Goal: Task Accomplishment & Management: Manage account settings

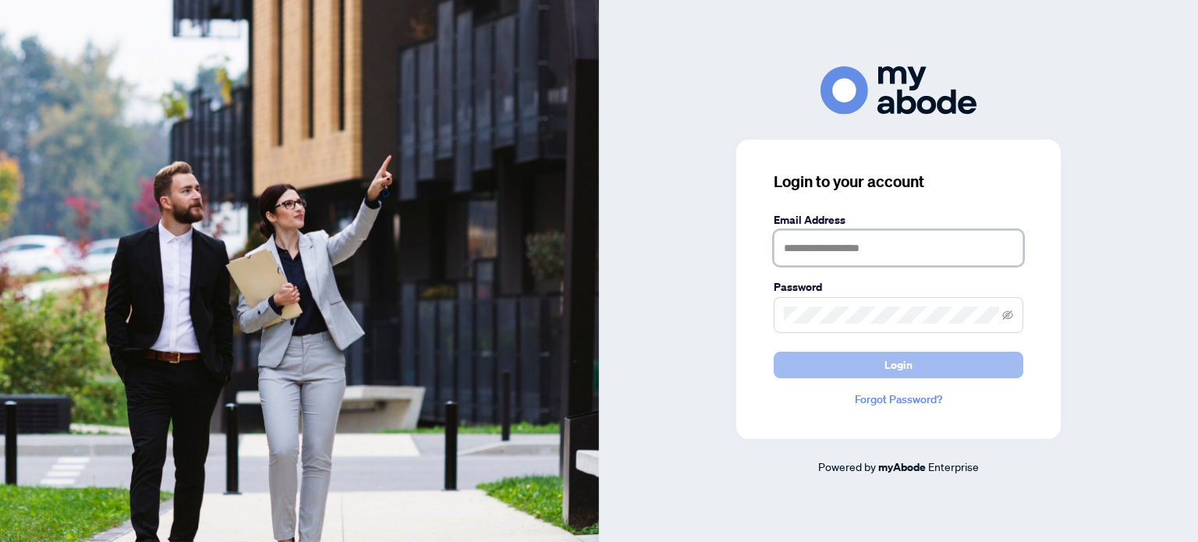
type input "**********"
click at [878, 374] on button "Login" at bounding box center [899, 365] width 250 height 27
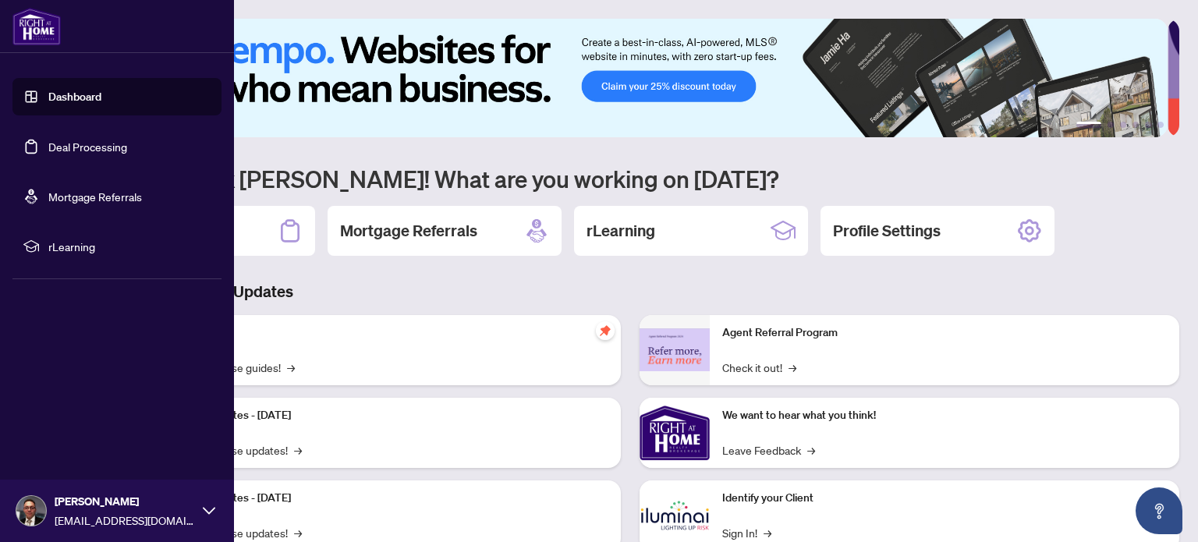
click at [73, 96] on link "Dashboard" at bounding box center [74, 97] width 53 height 14
click at [83, 145] on link "Deal Processing" at bounding box center [87, 147] width 79 height 14
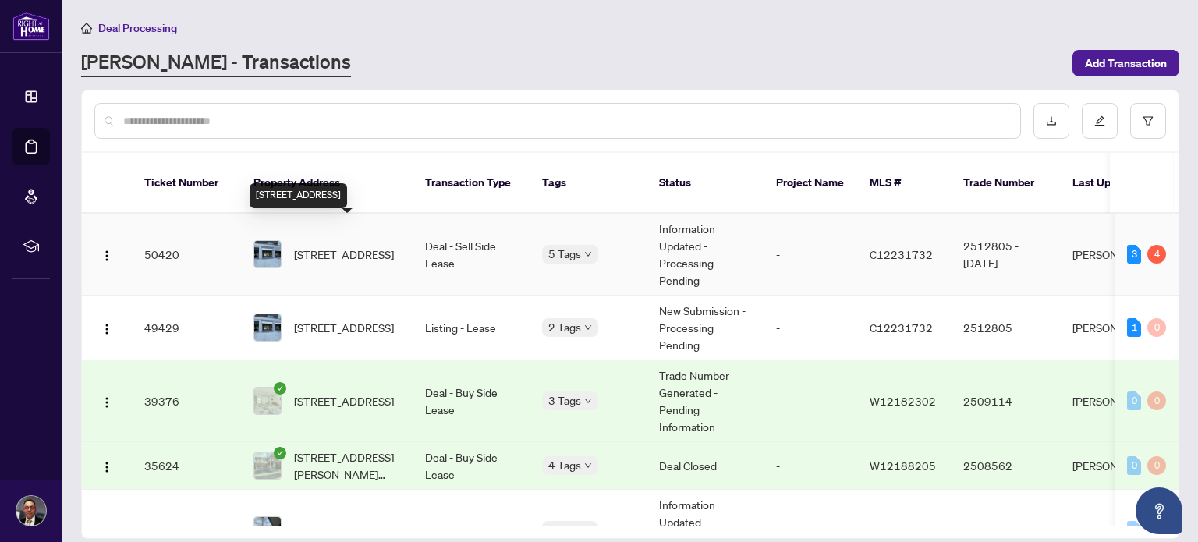
click at [364, 246] on span "[STREET_ADDRESS]" at bounding box center [344, 254] width 100 height 17
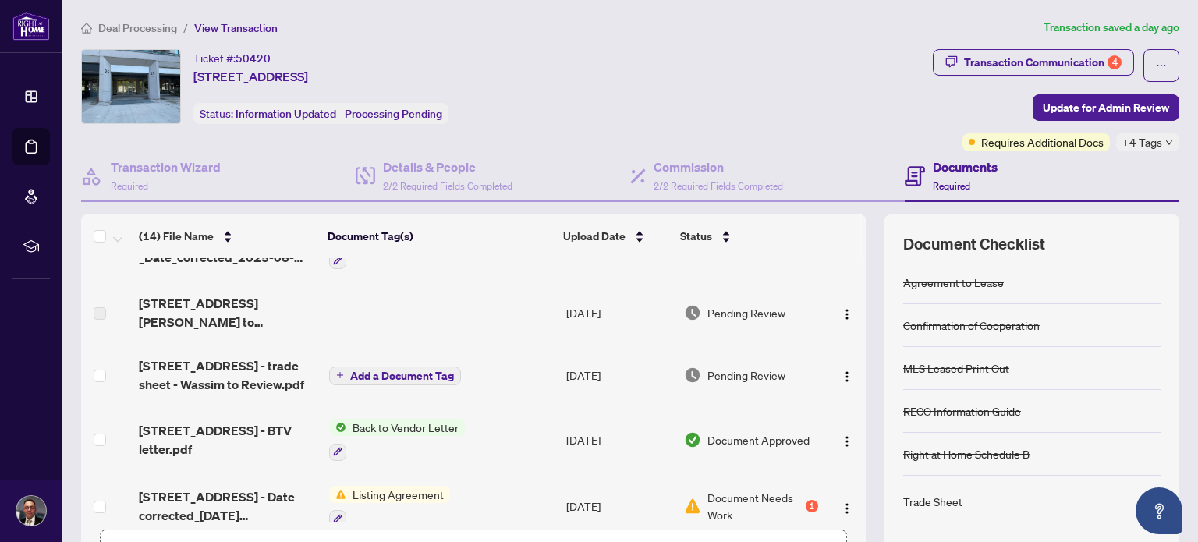
scroll to position [46, 0]
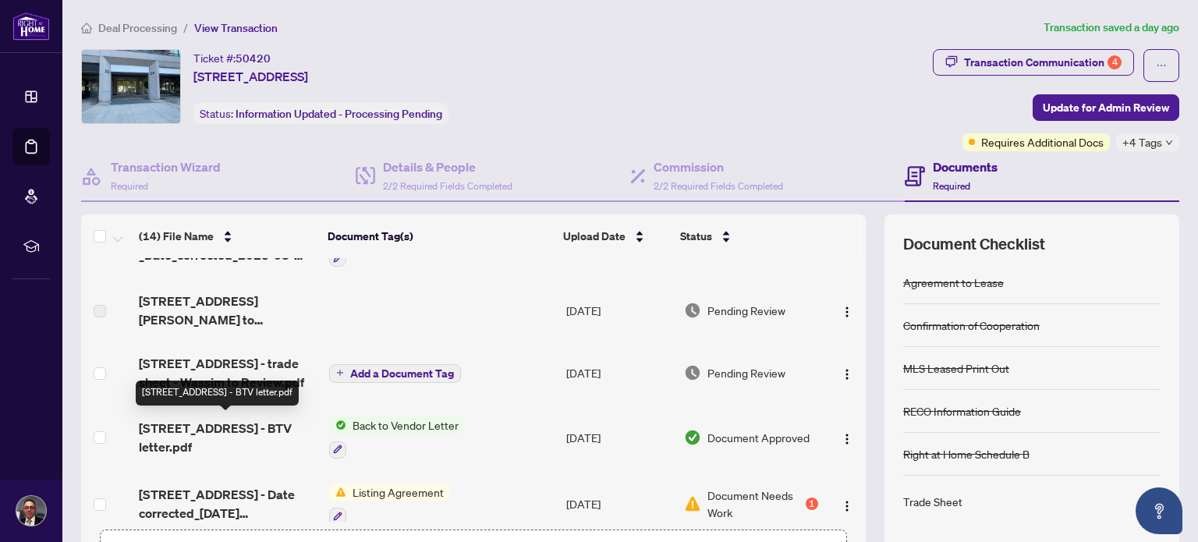
click at [190, 431] on span "[STREET_ADDRESS] - BTV letter.pdf" at bounding box center [227, 437] width 177 height 37
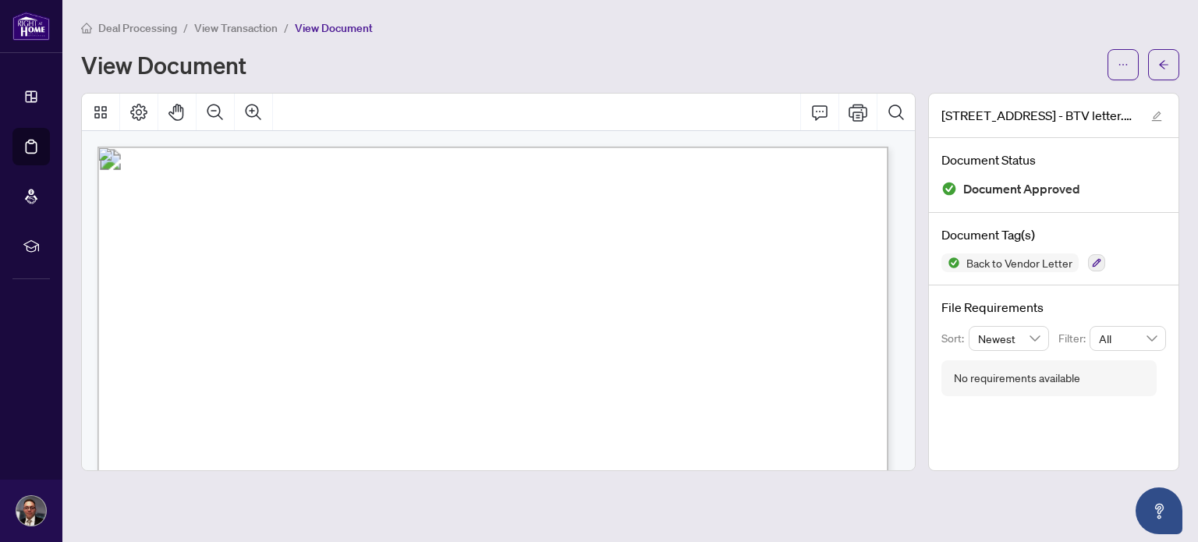
click at [239, 24] on span "View Transaction" at bounding box center [235, 28] width 83 height 14
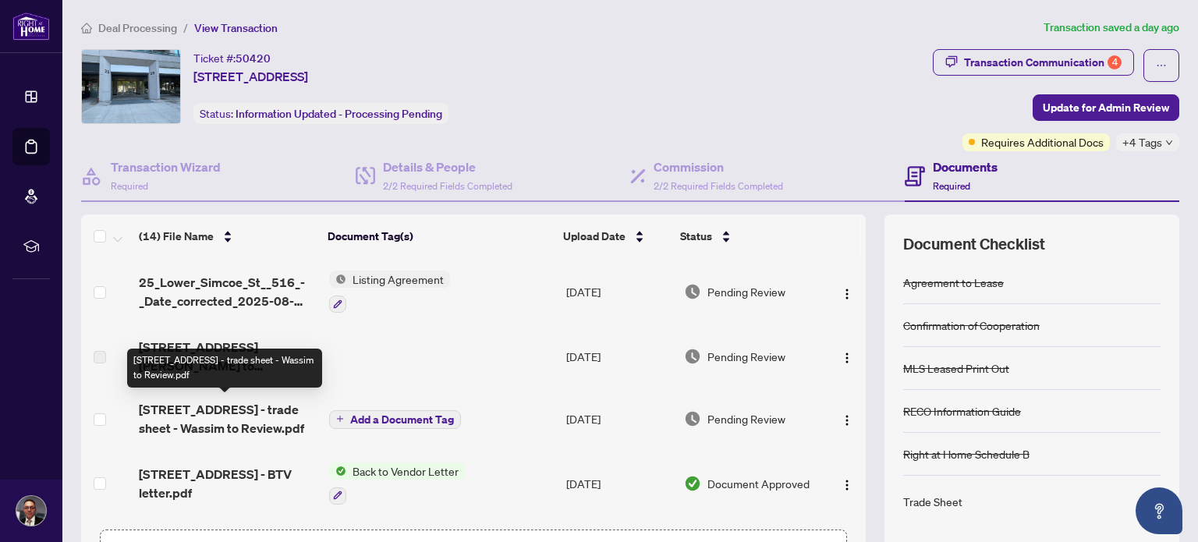
click at [239, 417] on span "[STREET_ADDRESS] - trade sheet - Wassim to Review.pdf" at bounding box center [227, 418] width 177 height 37
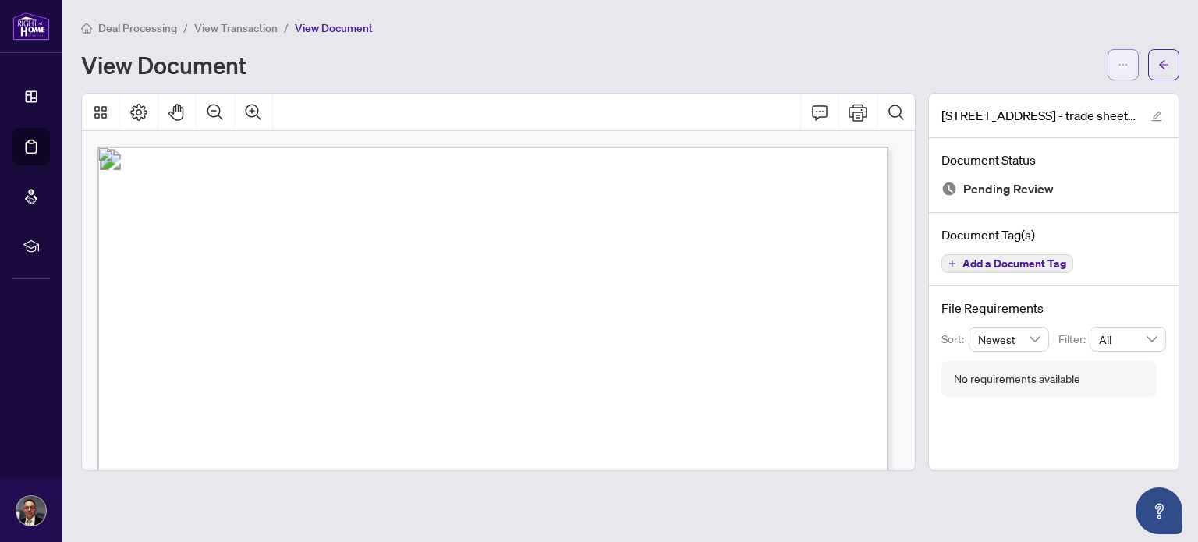
click at [1120, 64] on icon "ellipsis" at bounding box center [1123, 65] width 9 height 2
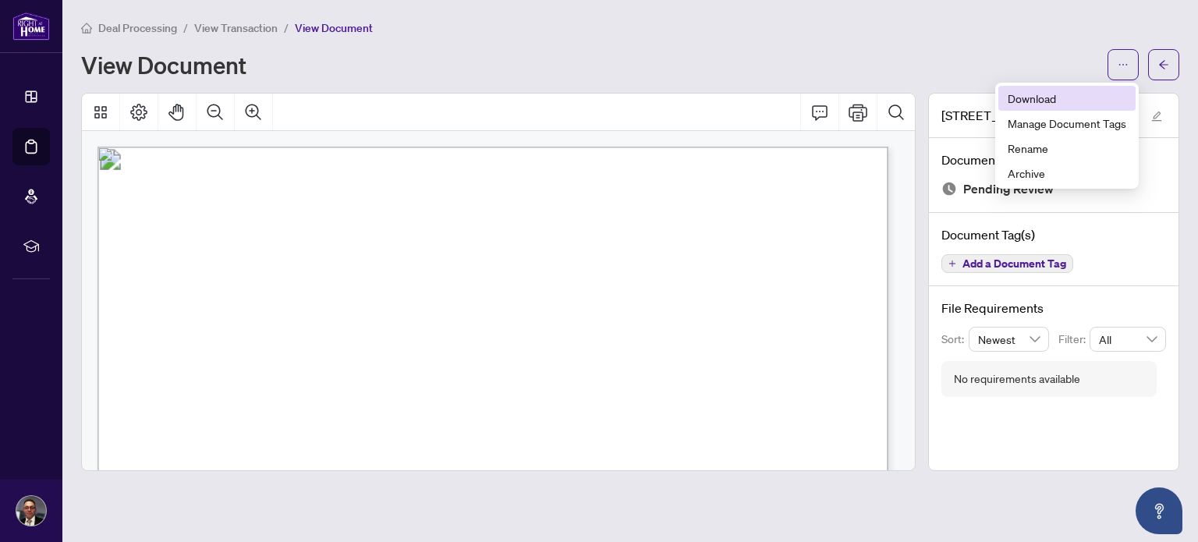
click at [1051, 96] on span "Download" at bounding box center [1067, 98] width 119 height 17
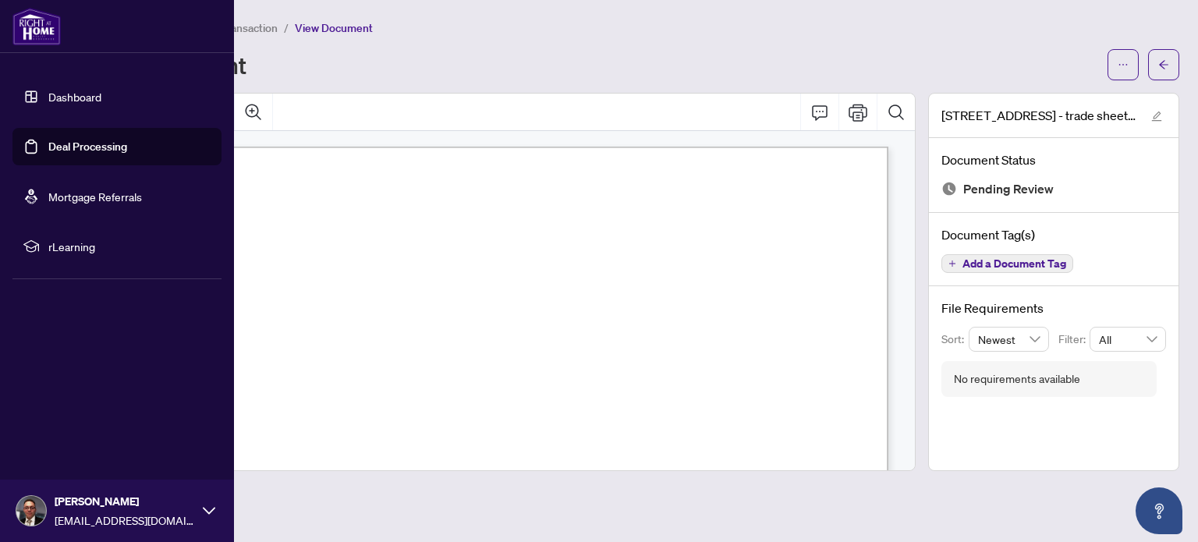
click at [48, 147] on link "Deal Processing" at bounding box center [87, 147] width 79 height 14
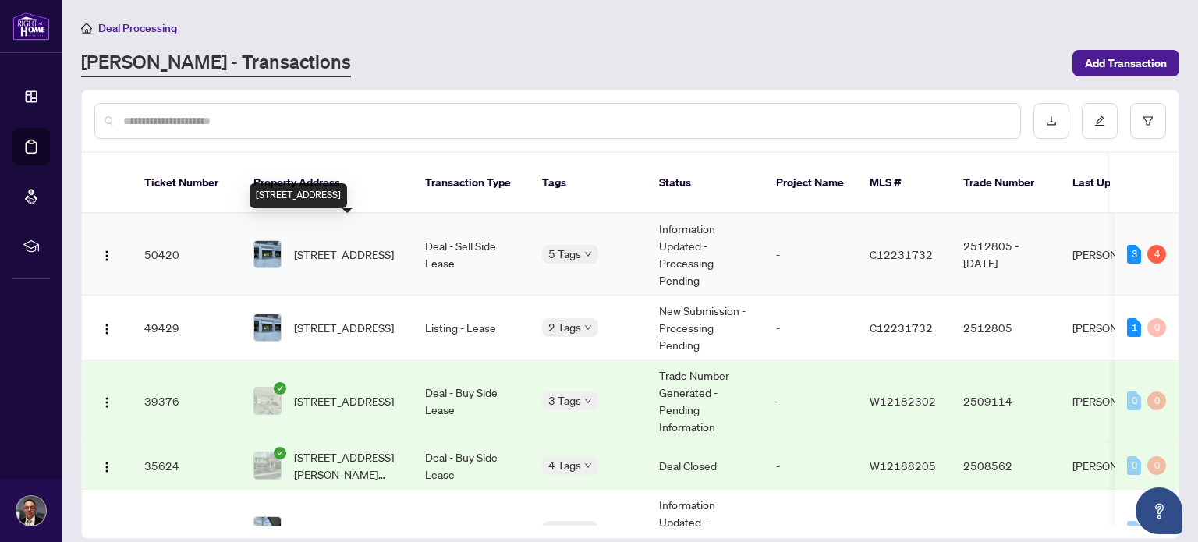
click at [329, 246] on span "[STREET_ADDRESS]" at bounding box center [344, 254] width 100 height 17
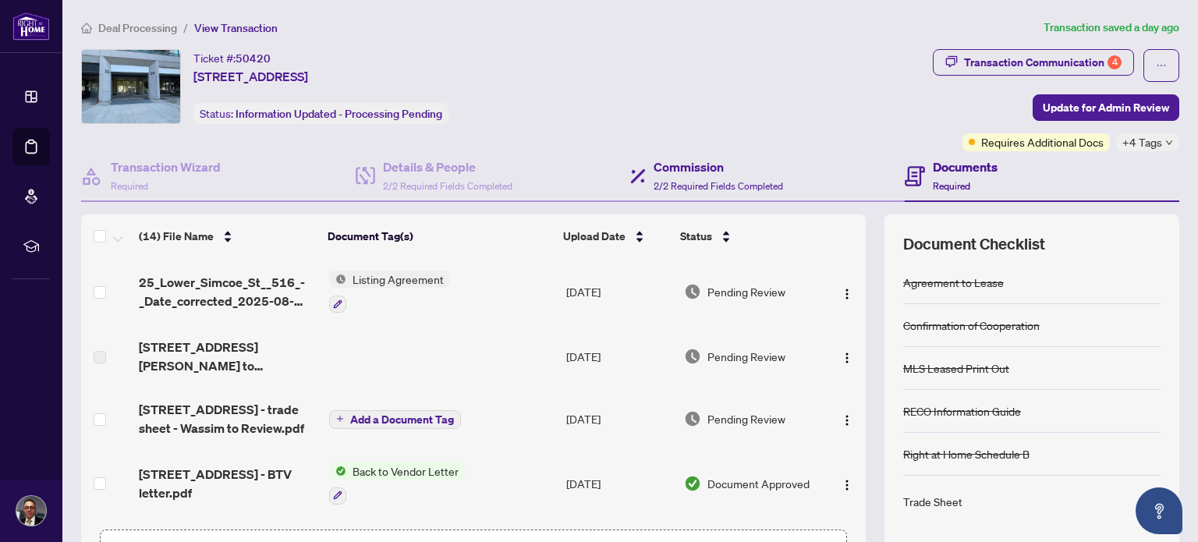
scroll to position [109, 0]
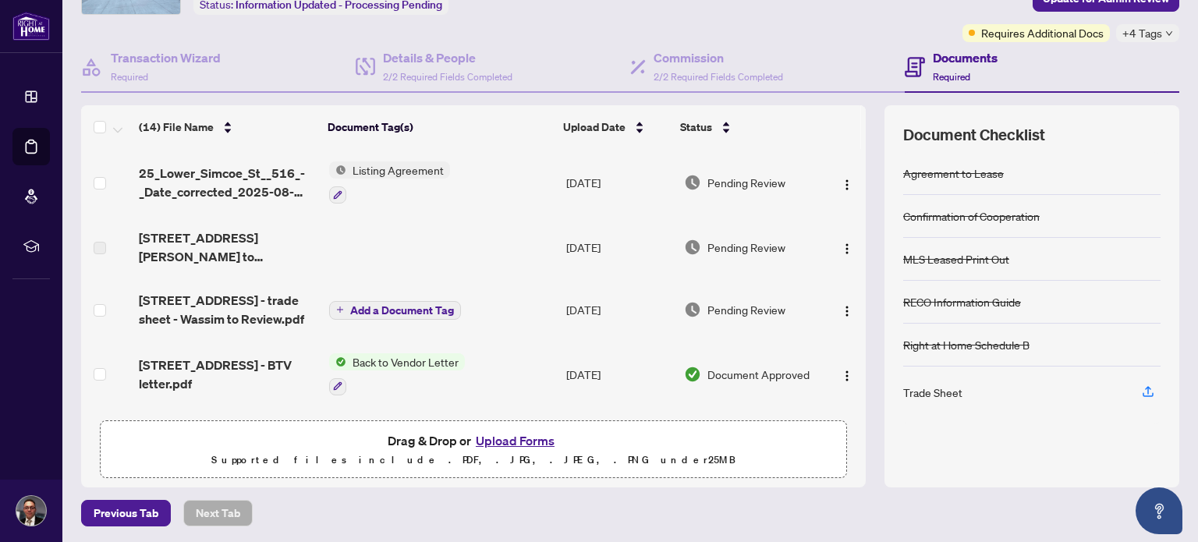
click at [509, 437] on button "Upload Forms" at bounding box center [515, 441] width 88 height 20
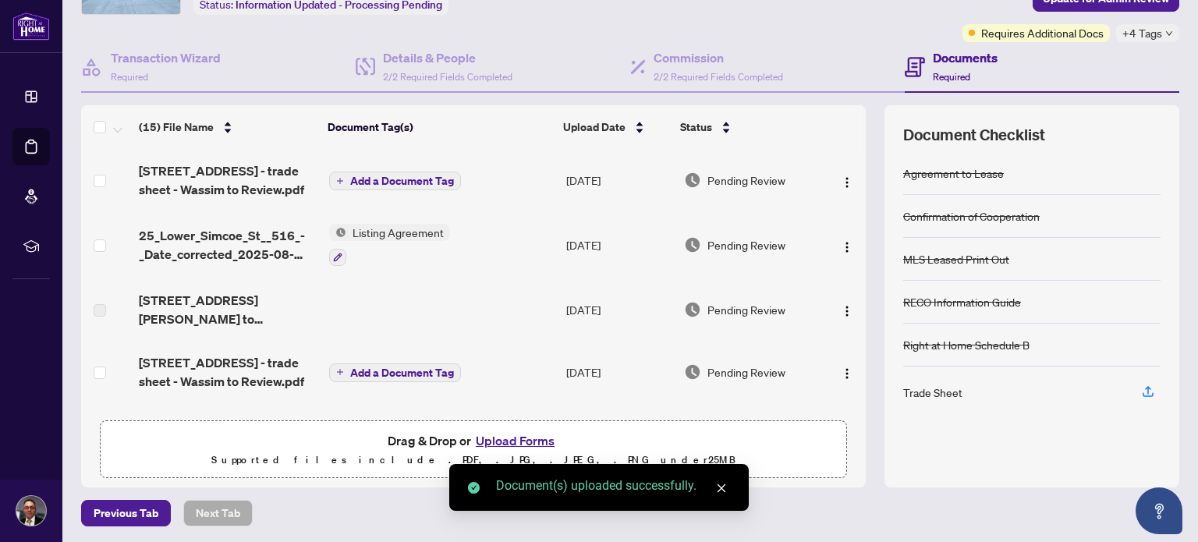
scroll to position [0, 0]
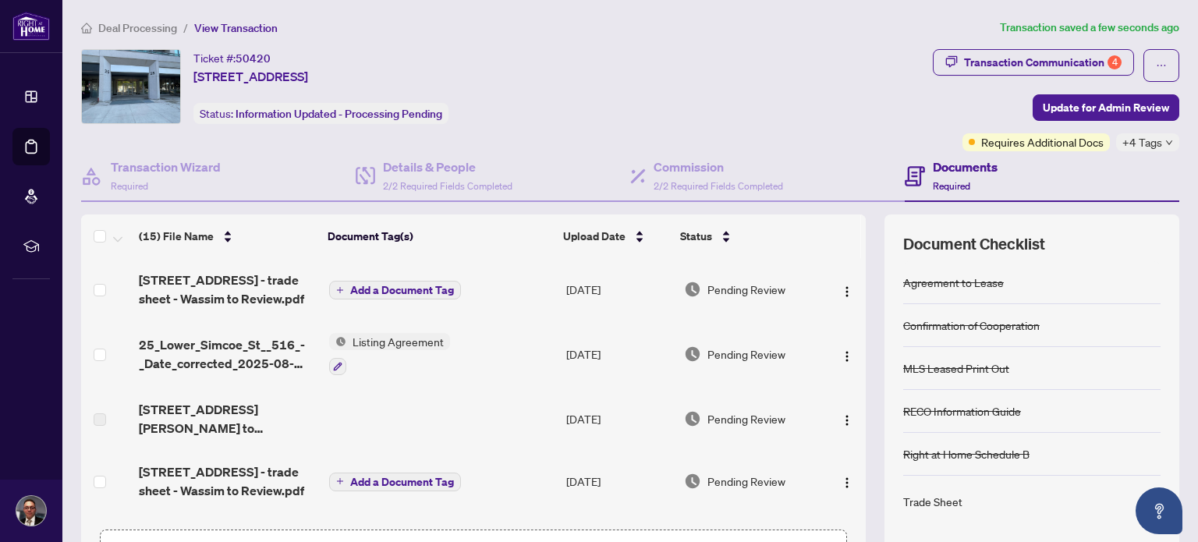
click at [415, 286] on span "Add a Document Tag" at bounding box center [402, 290] width 104 height 11
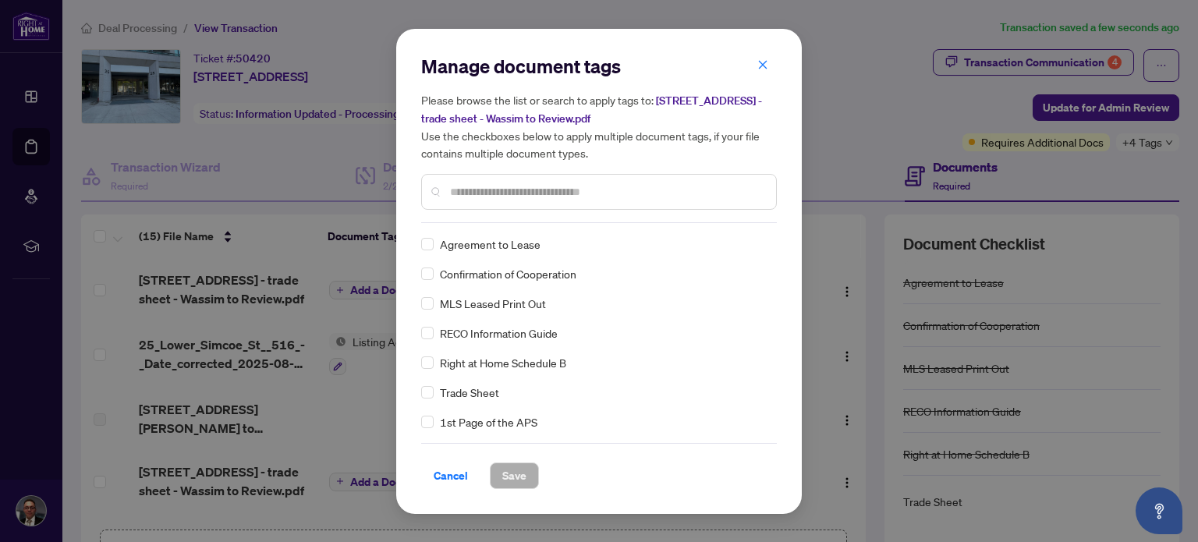
click at [542, 197] on input "text" at bounding box center [607, 191] width 314 height 17
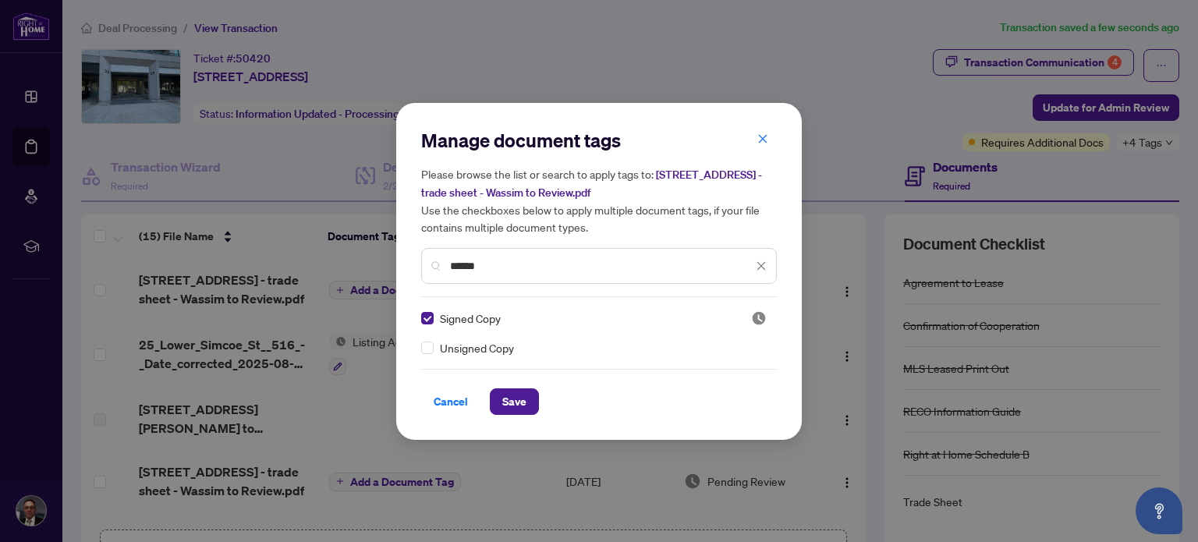
drag, startPoint x: 512, startPoint y: 270, endPoint x: 426, endPoint y: 254, distance: 88.1
click at [426, 254] on div "******" at bounding box center [599, 266] width 356 height 36
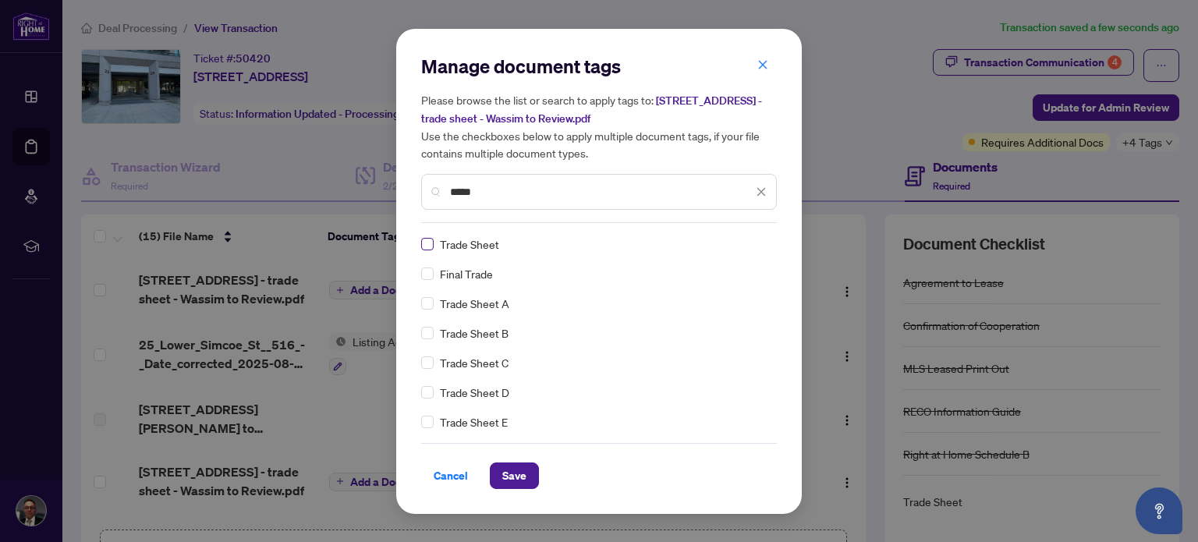
type input "*****"
click at [510, 473] on span "Save" at bounding box center [514, 475] width 24 height 25
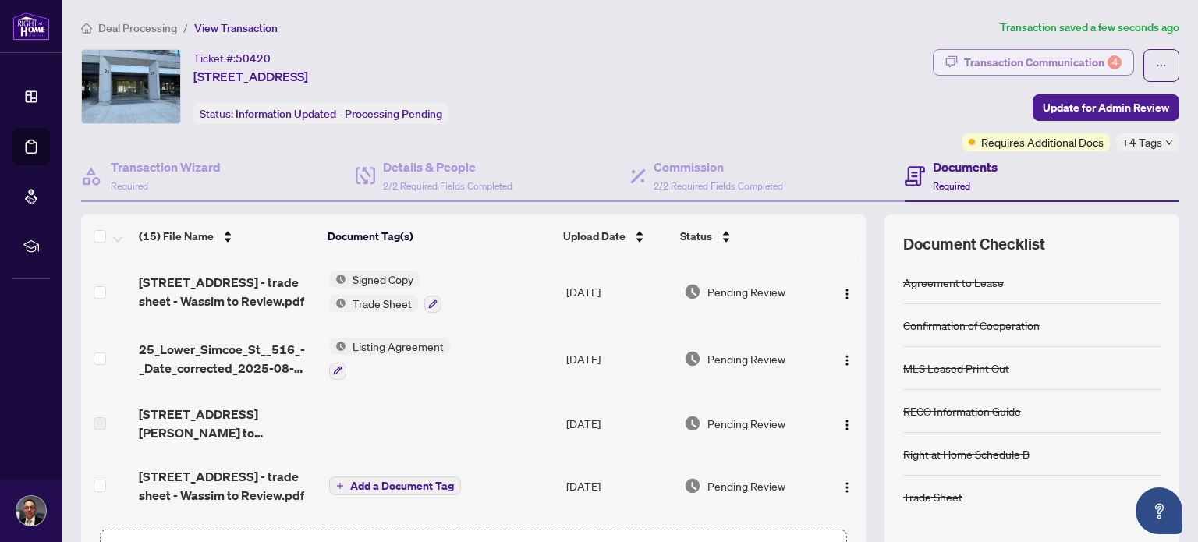
click at [1070, 59] on div "Transaction Communication 4" at bounding box center [1043, 62] width 158 height 25
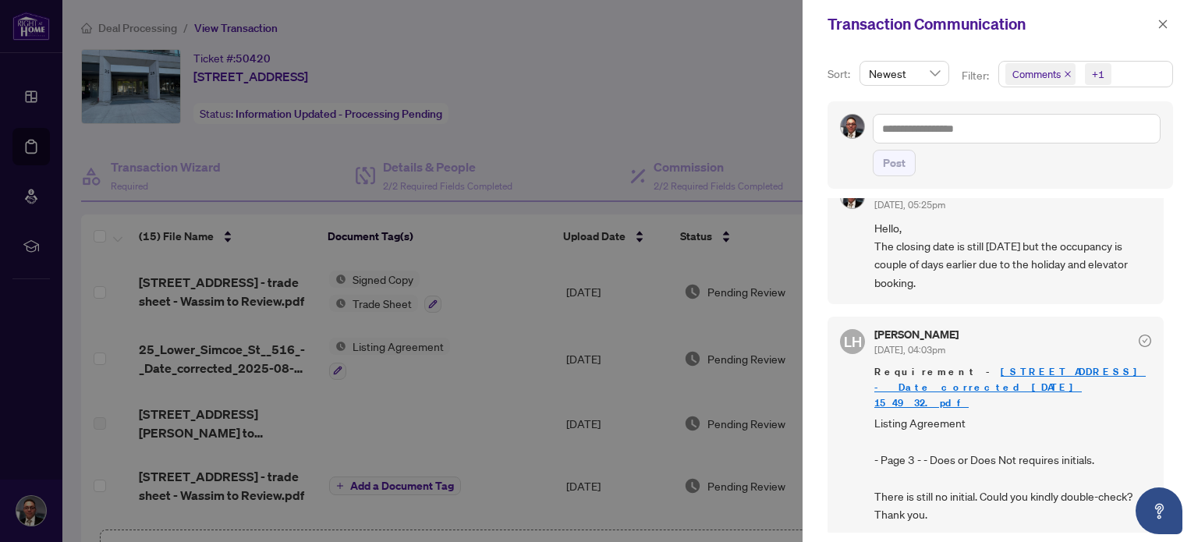
scroll to position [692, 0]
click at [952, 364] on link "[STREET_ADDRESS] - Date corrected_[DATE] 15_49_32.pdf" at bounding box center [1009, 386] width 271 height 44
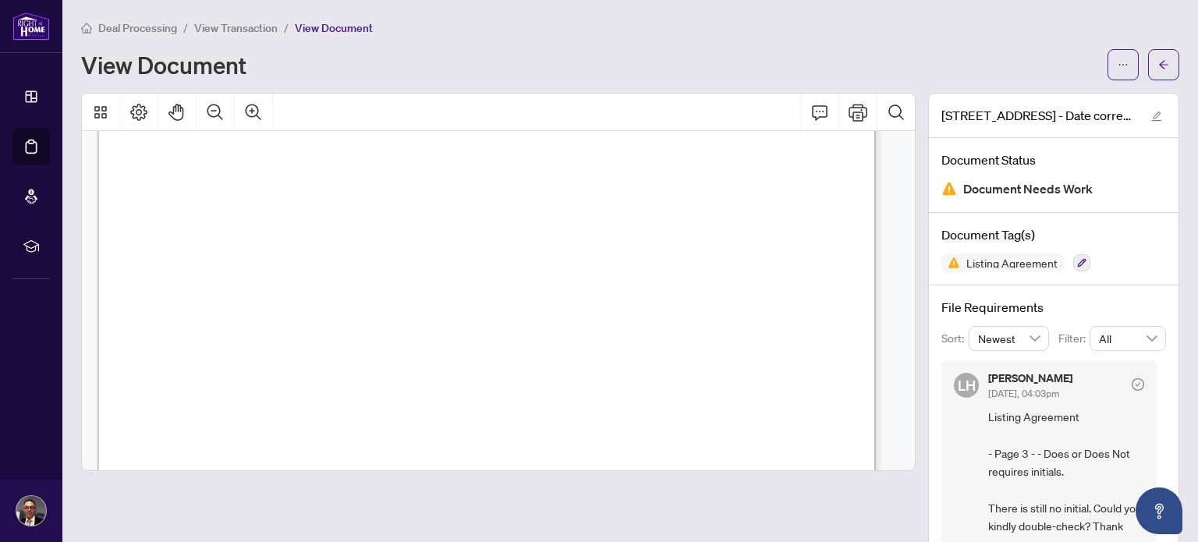
scroll to position [15629, 0]
click at [1148, 62] on button "button" at bounding box center [1163, 64] width 31 height 31
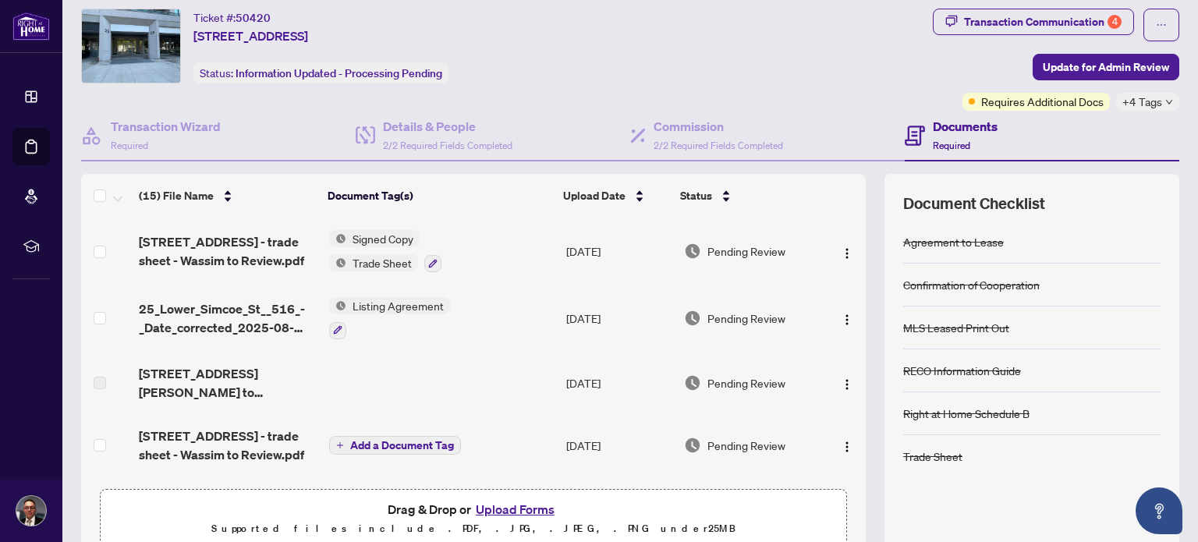
scroll to position [37, 0]
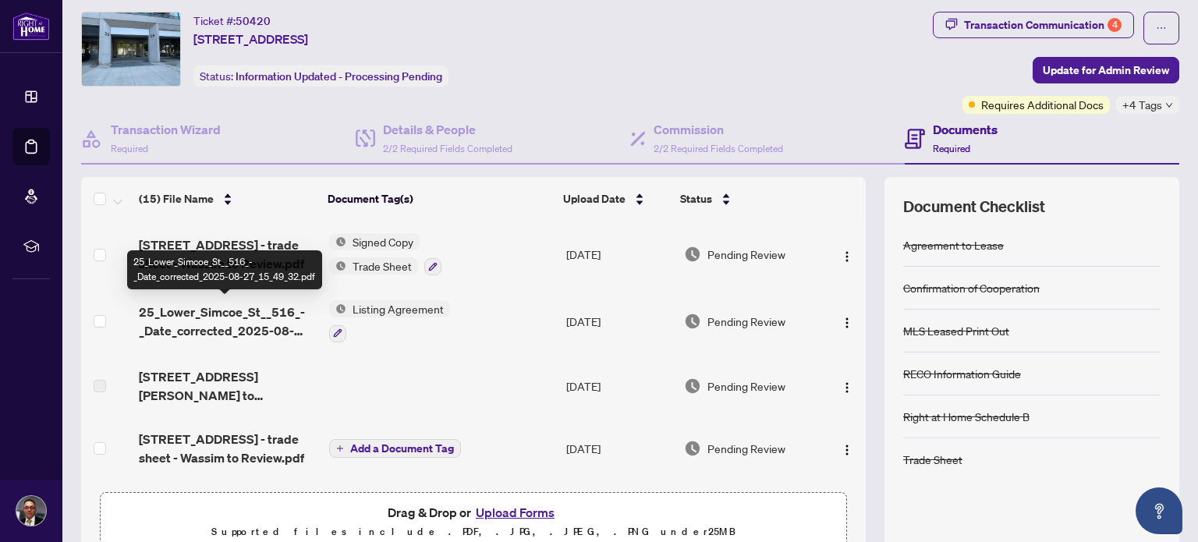
click at [254, 317] on span "25_Lower_Simcoe_St__516_-_Date_corrected_2025-08-27_15_49_32.pdf" at bounding box center [227, 321] width 177 height 37
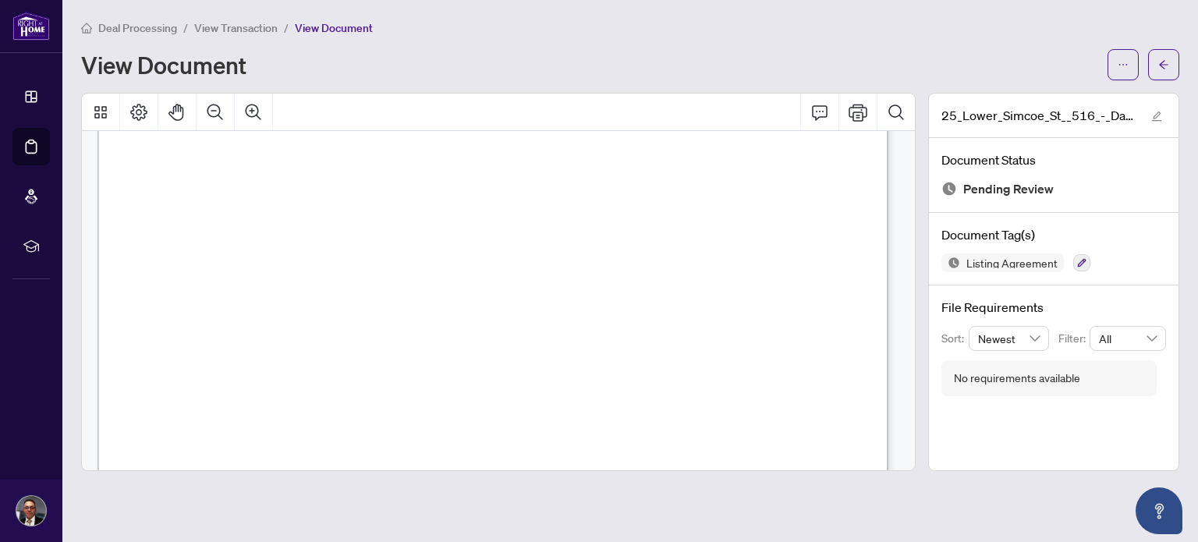
scroll to position [15979, 0]
click at [1153, 69] on button "button" at bounding box center [1163, 64] width 31 height 31
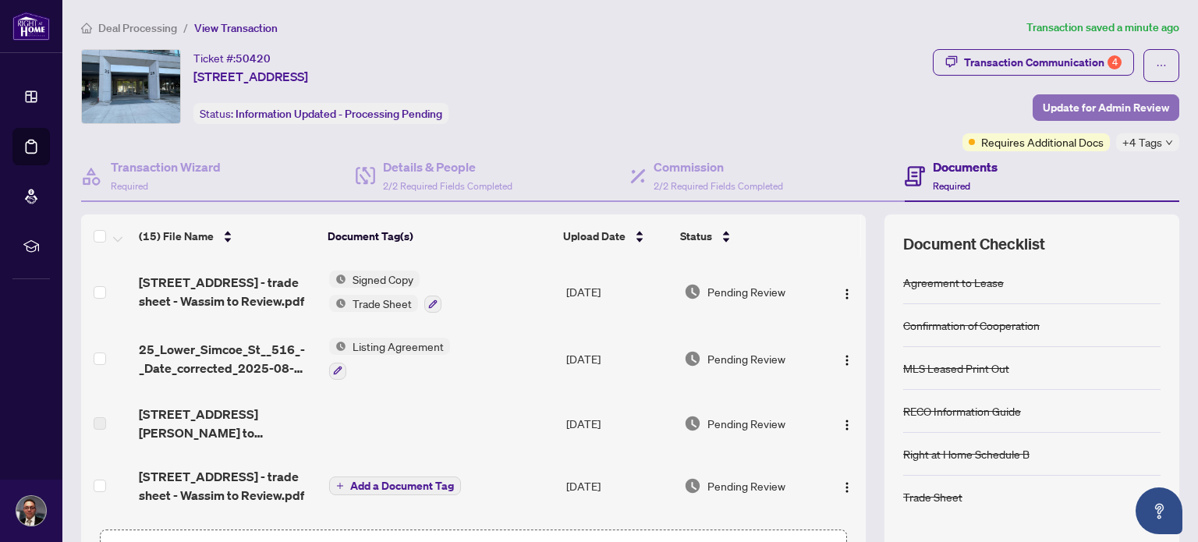
click at [1102, 111] on span "Update for Admin Review" at bounding box center [1106, 107] width 126 height 25
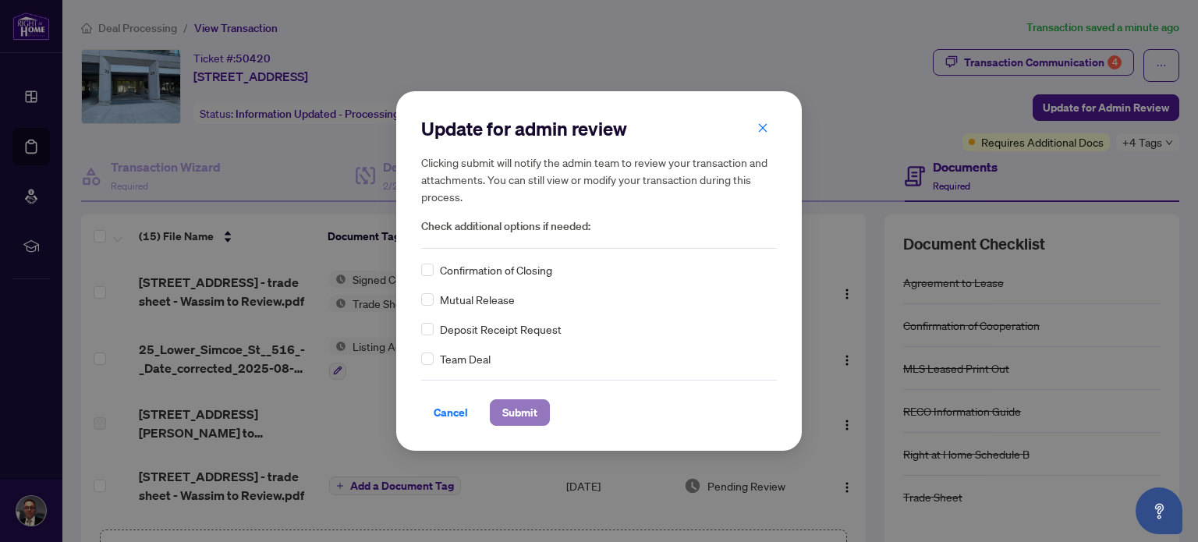
click at [532, 414] on span "Submit" at bounding box center [519, 412] width 35 height 25
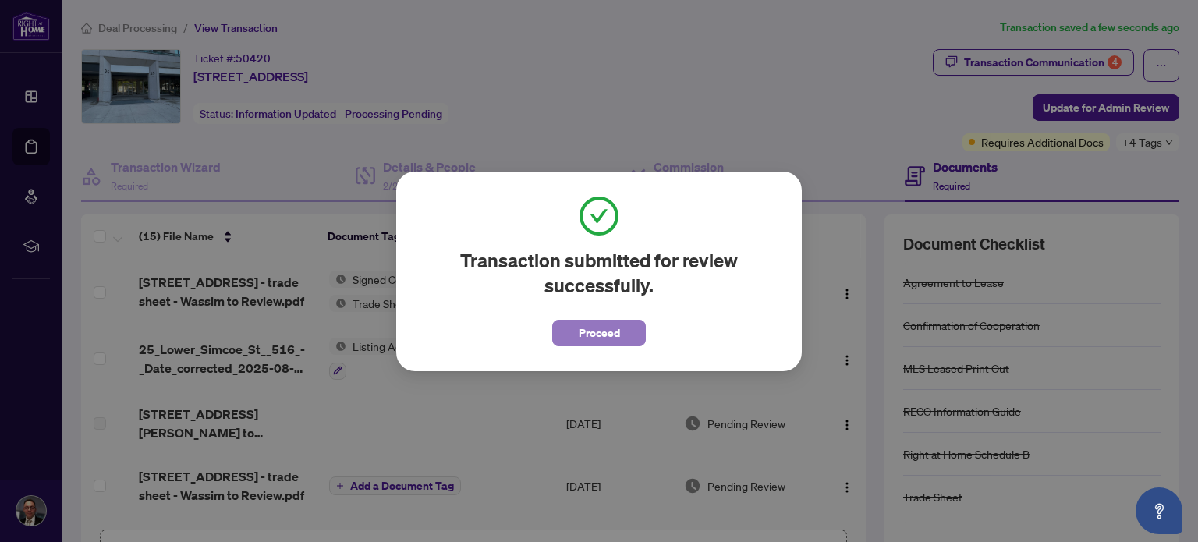
click at [606, 337] on span "Proceed" at bounding box center [599, 333] width 41 height 25
